Goal: Task Accomplishment & Management: Complete application form

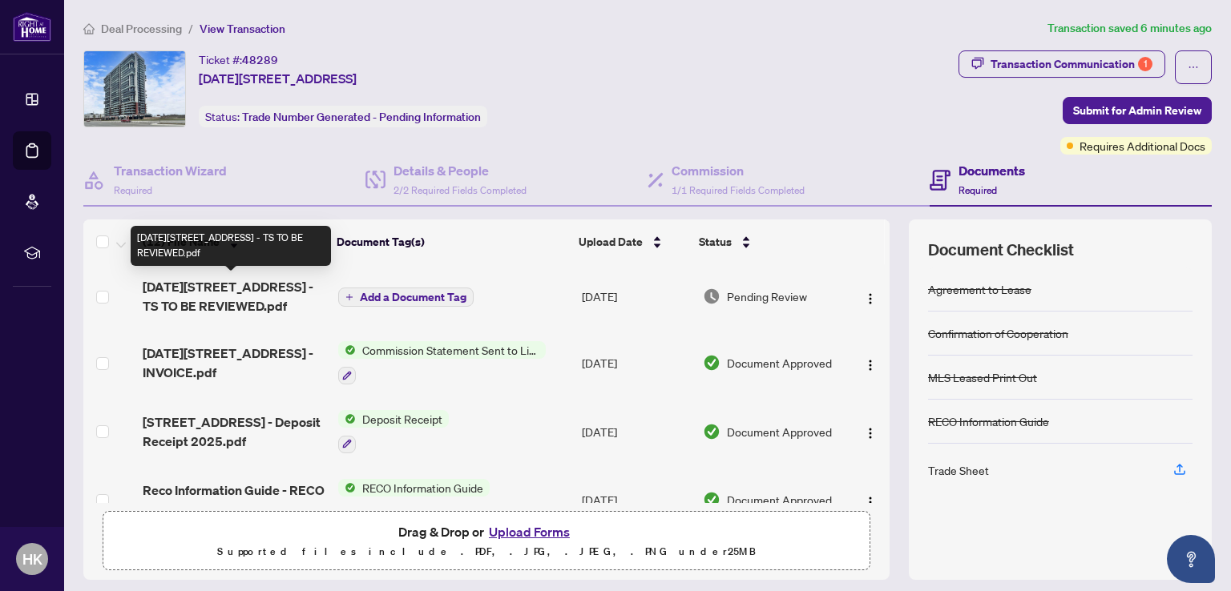
click at [176, 280] on span "[DATE][STREET_ADDRESS] - TS TO BE REVIEWED.pdf" at bounding box center [234, 296] width 182 height 38
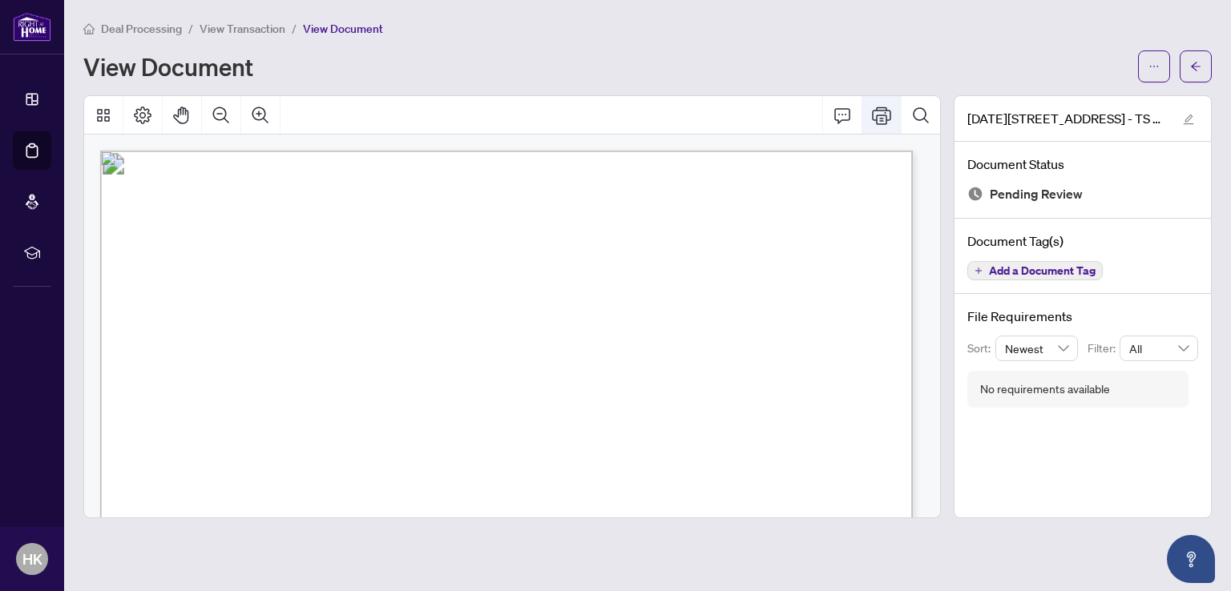
click at [883, 114] on icon "Print" at bounding box center [881, 116] width 19 height 18
click at [1192, 62] on icon "arrow-left" at bounding box center [1195, 66] width 11 height 11
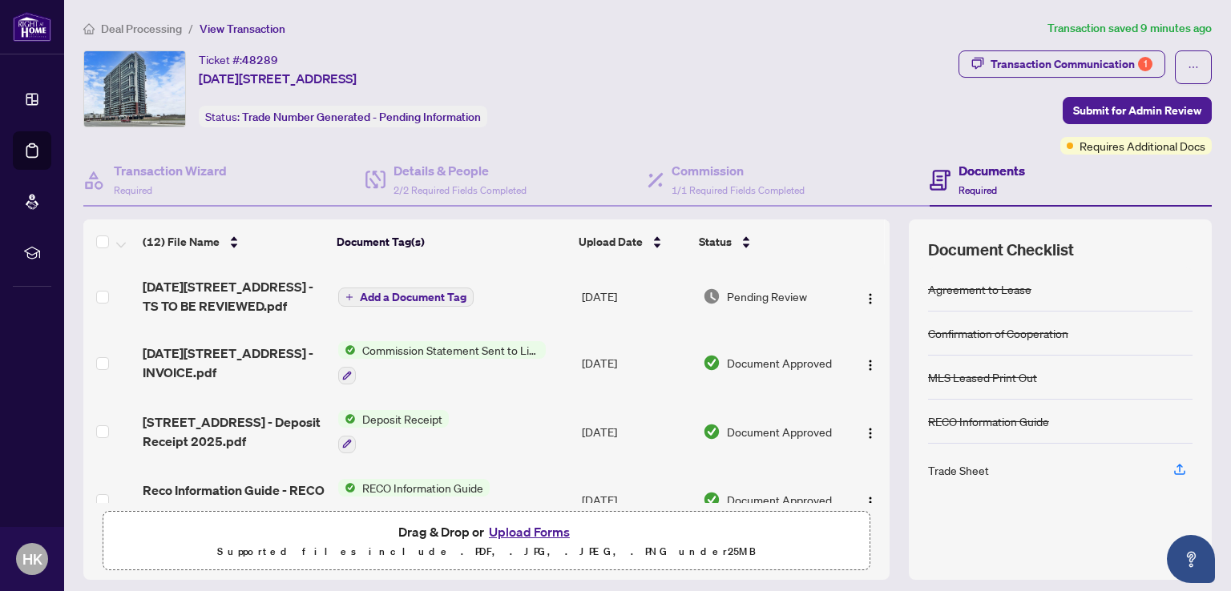
click at [526, 526] on button "Upload Forms" at bounding box center [529, 532] width 91 height 21
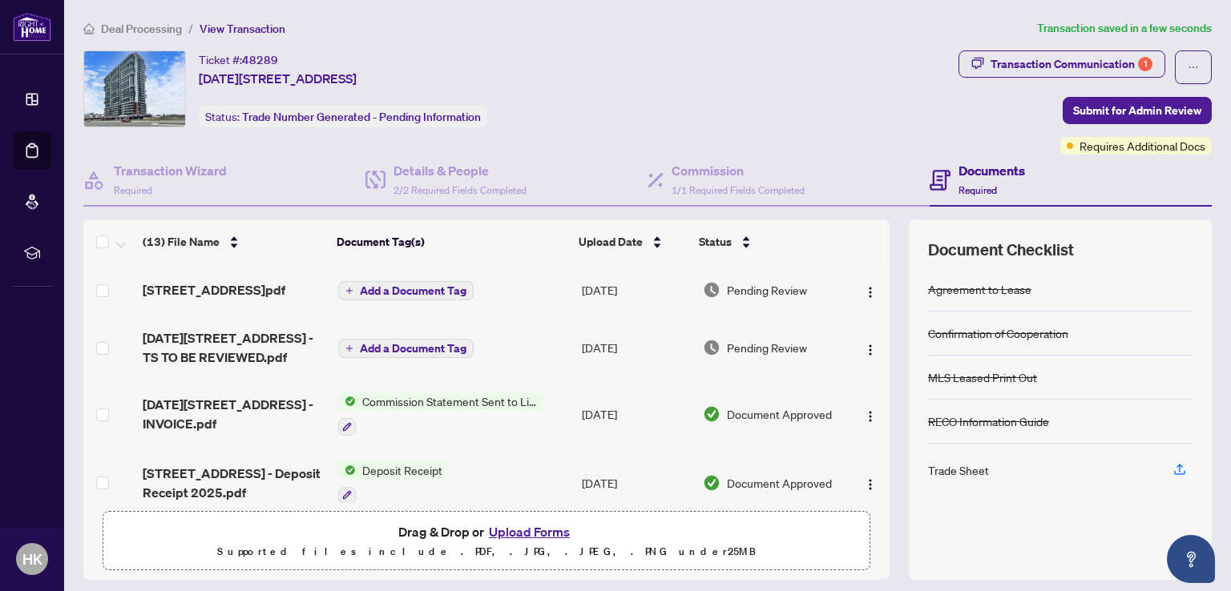
click at [381, 293] on span "Add a Document Tag" at bounding box center [413, 290] width 107 height 11
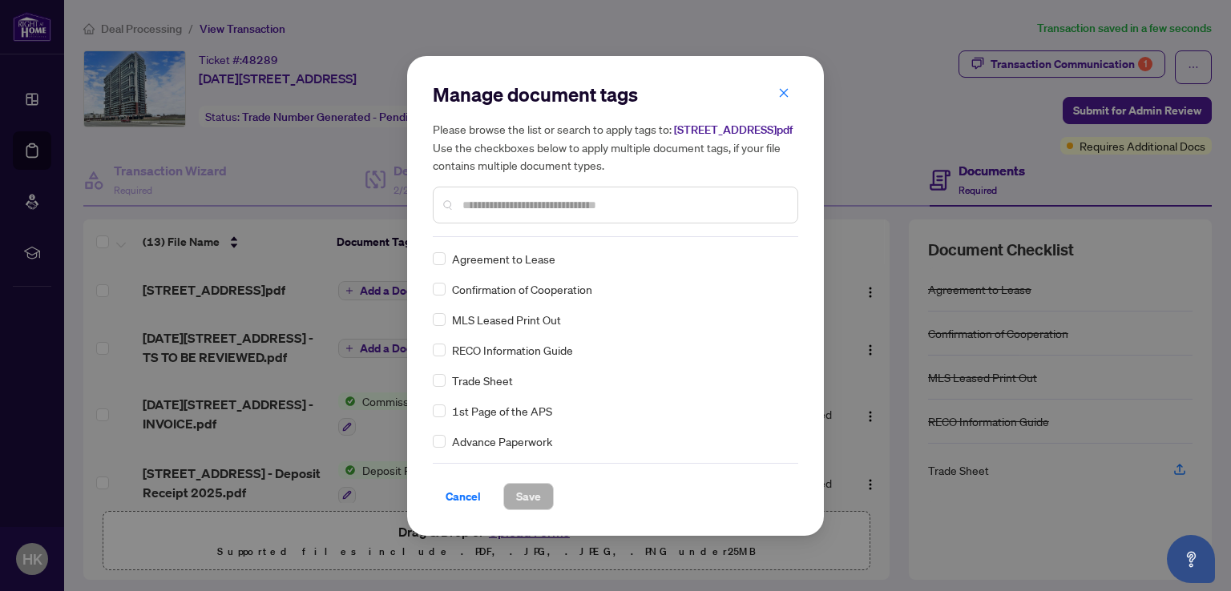
click at [502, 389] on span "Trade Sheet" at bounding box center [482, 381] width 61 height 18
click at [526, 503] on span "Save" at bounding box center [528, 497] width 25 height 26
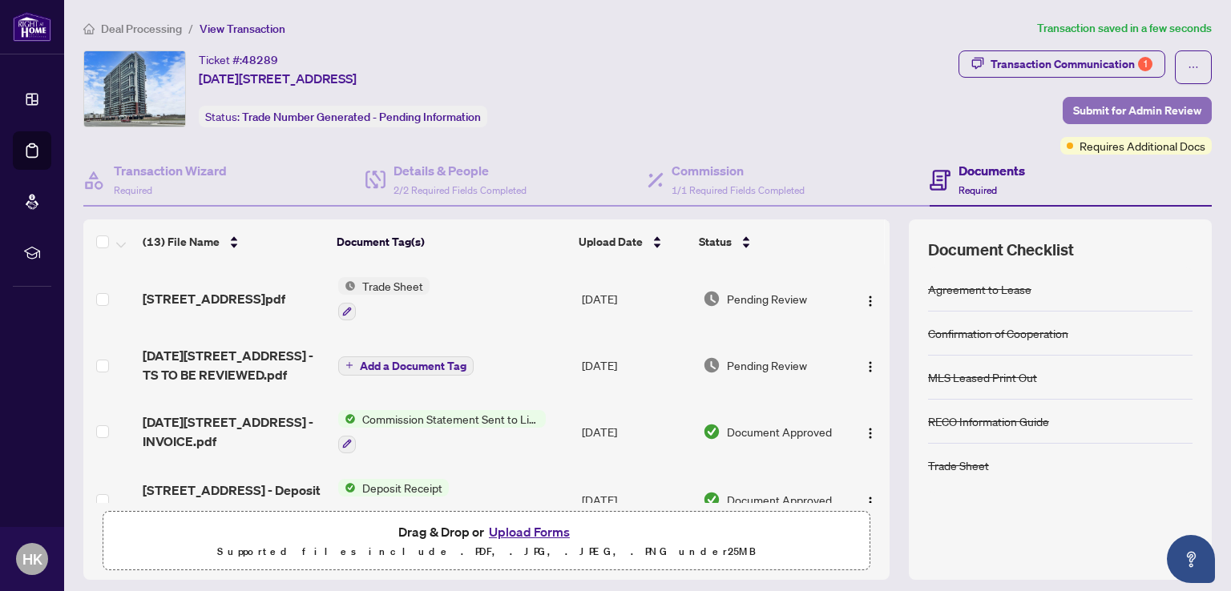
click at [1098, 113] on span "Submit for Admin Review" at bounding box center [1137, 111] width 128 height 26
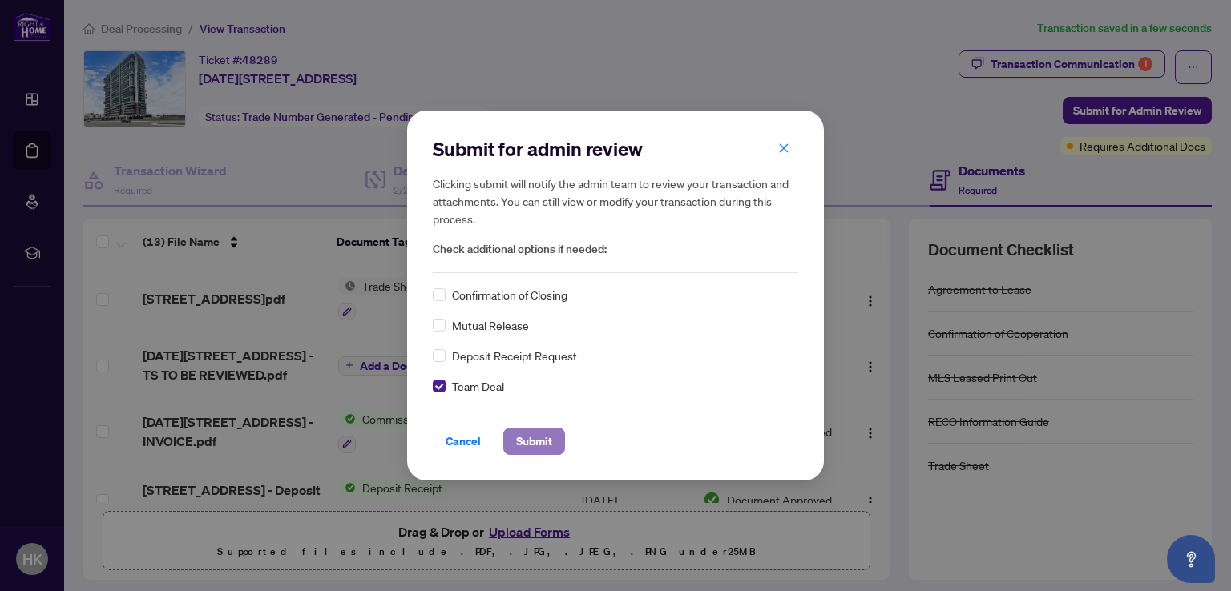
click at [510, 437] on button "Submit" at bounding box center [534, 441] width 62 height 27
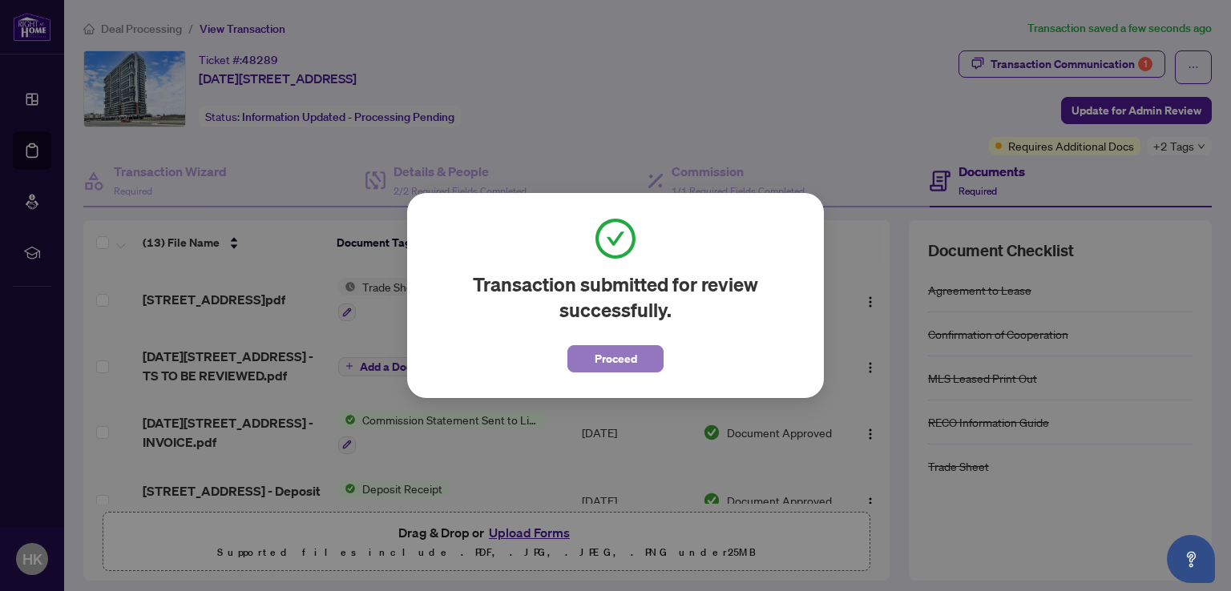
click at [600, 361] on span "Proceed" at bounding box center [615, 359] width 42 height 26
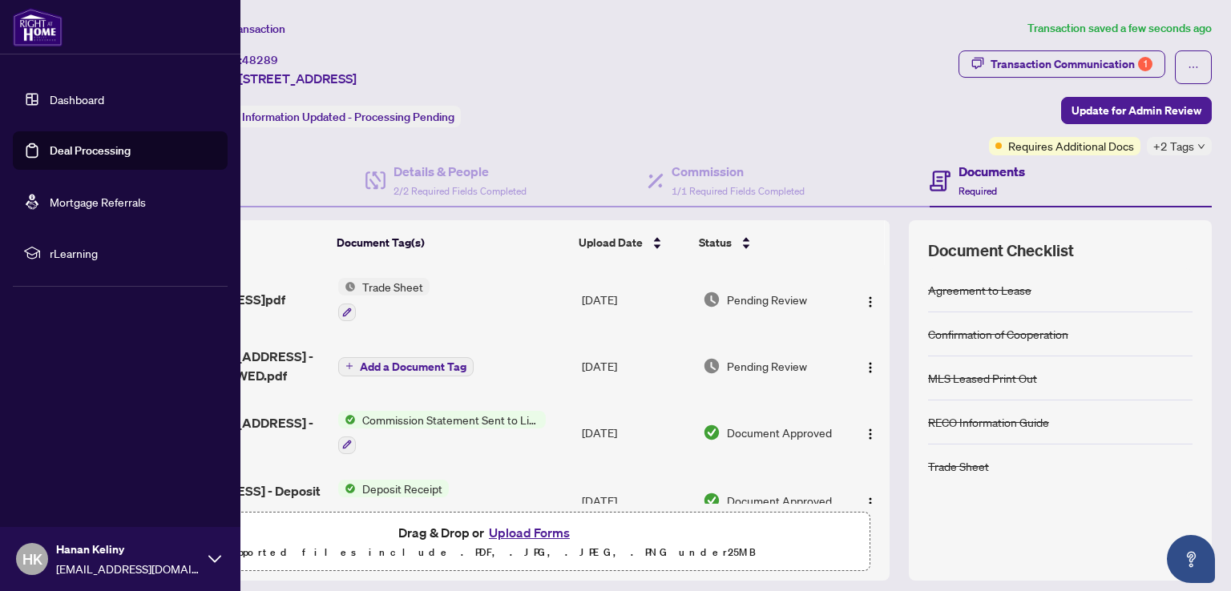
click at [87, 95] on link "Dashboard" at bounding box center [77, 99] width 54 height 14
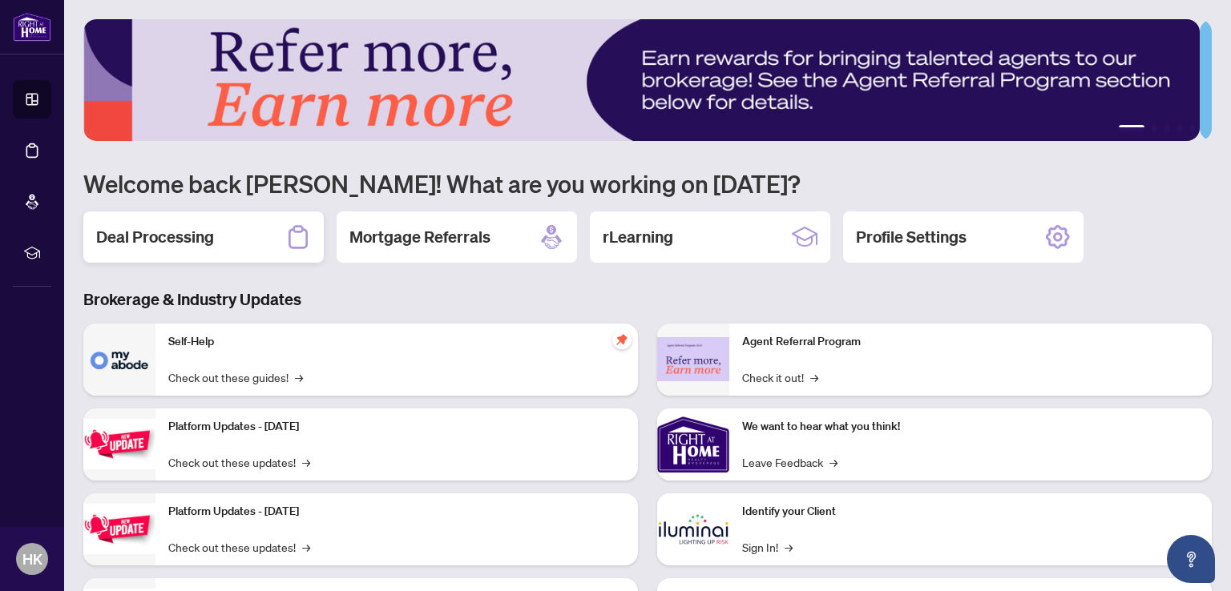
click at [173, 228] on h2 "Deal Processing" at bounding box center [155, 237] width 118 height 22
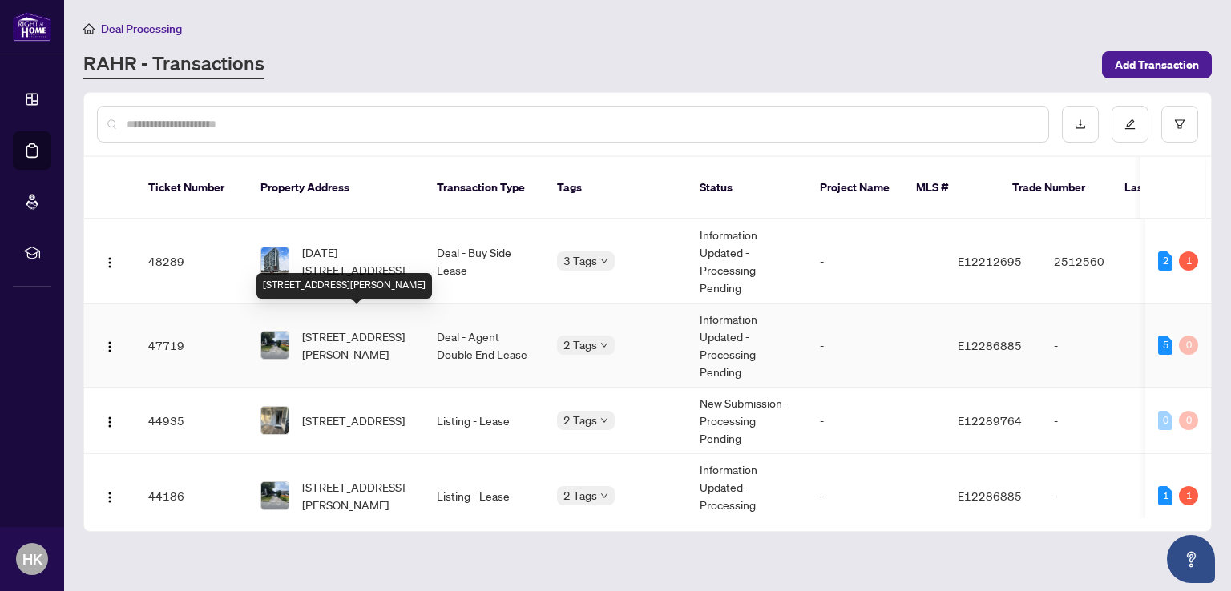
click at [342, 328] on span "57 Rands Rd, Ajax, Ontario L1S 3H6, Canada" at bounding box center [356, 345] width 109 height 35
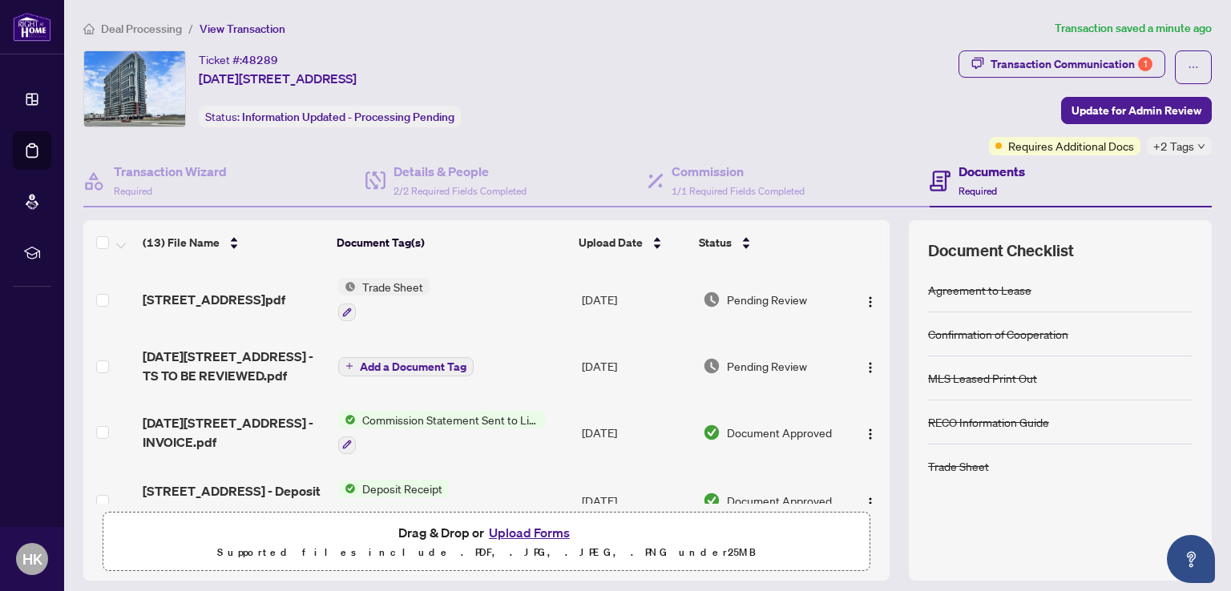
click at [1153, 144] on span "+2 Tags" at bounding box center [1173, 146] width 41 height 18
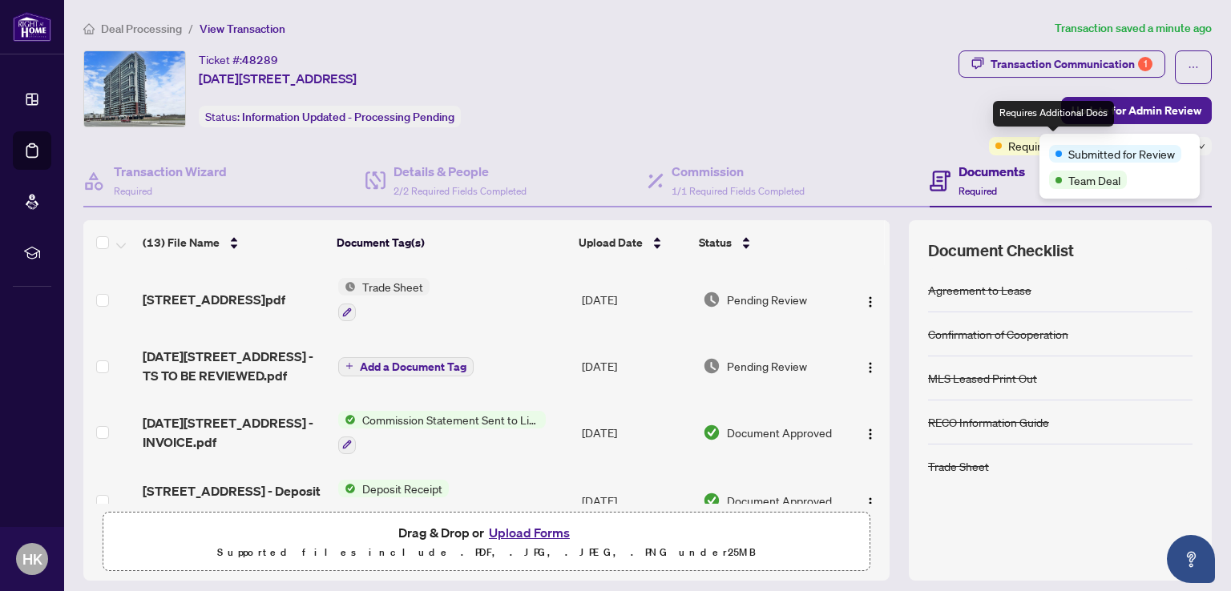
click at [1023, 146] on span "Requires Additional Docs" at bounding box center [1071, 146] width 126 height 18
